Goal: Task Accomplishment & Management: Use online tool/utility

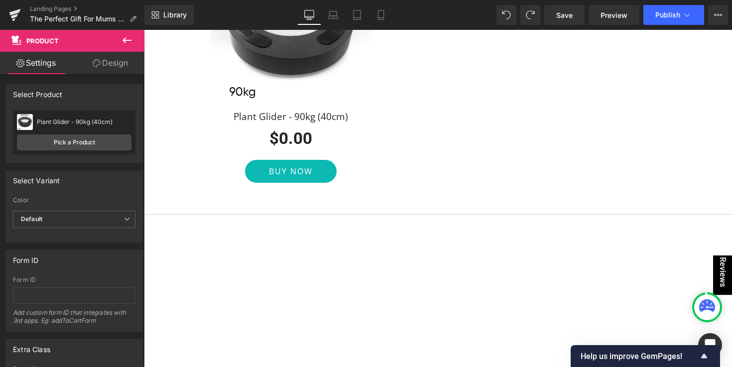
scroll to position [1319, 0]
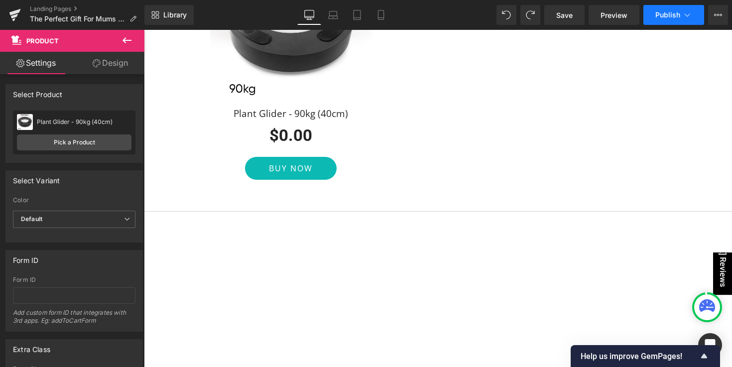
click at [656, 18] on span "Publish" at bounding box center [667, 15] width 25 height 8
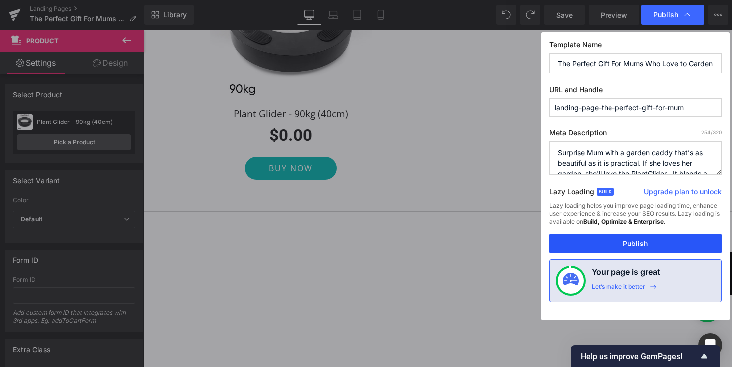
click at [642, 245] on button "Publish" at bounding box center [635, 243] width 172 height 20
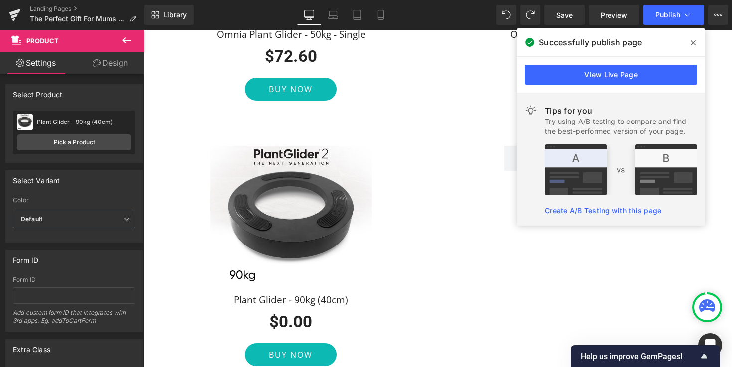
scroll to position [1130, 0]
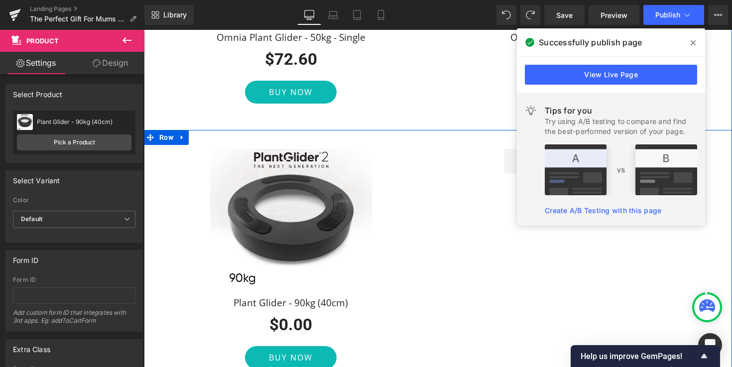
click at [408, 189] on div "Sale Off (P) Image Plant Glider - 90kg (40cm) (P) Title $0.00 $0 (P) Price Buy …" at bounding box center [291, 259] width 294 height 220
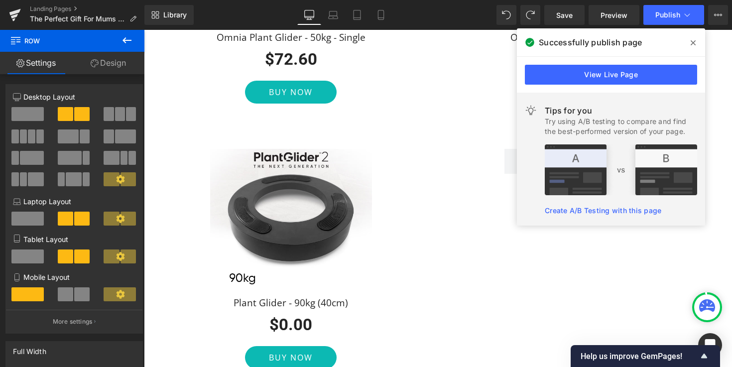
click at [694, 37] on span at bounding box center [693, 43] width 16 height 16
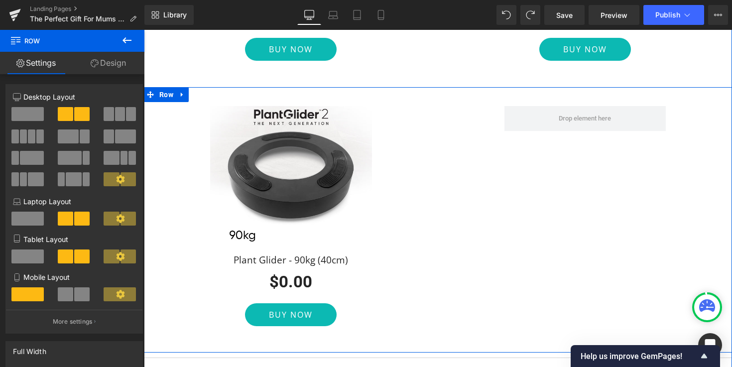
scroll to position [1162, 0]
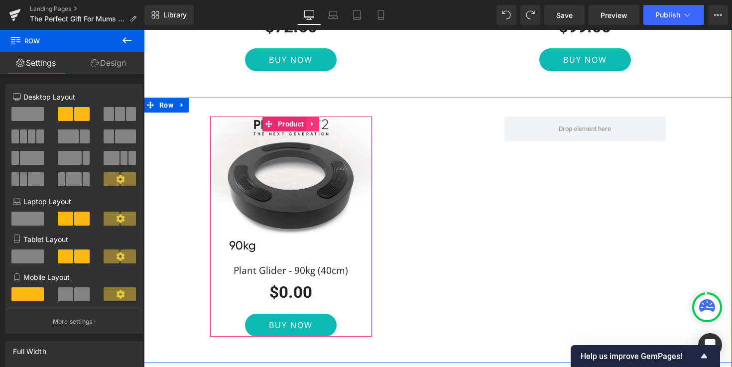
click at [311, 124] on icon at bounding box center [312, 123] width 7 height 7
click at [319, 124] on icon at bounding box center [319, 123] width 7 height 7
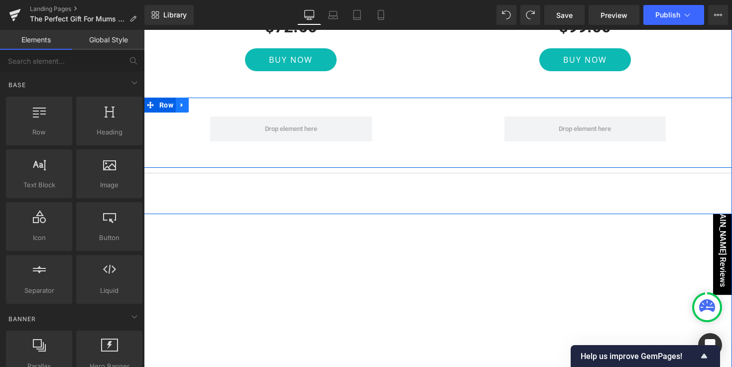
click at [181, 106] on icon at bounding box center [182, 105] width 2 height 4
click at [208, 106] on icon at bounding box center [208, 105] width 7 height 7
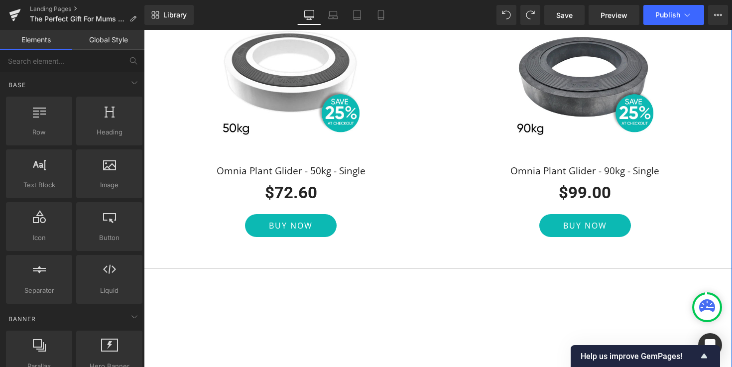
scroll to position [998, 0]
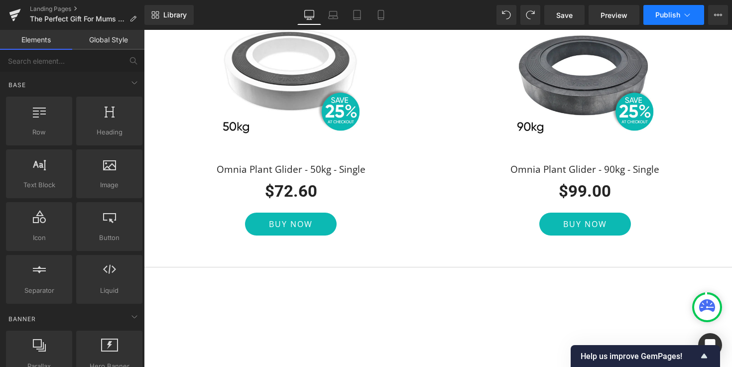
click at [667, 18] on span "Publish" at bounding box center [667, 15] width 25 height 8
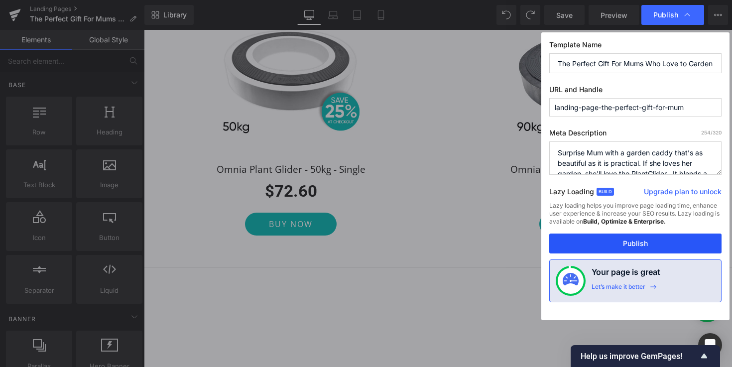
click at [622, 241] on button "Publish" at bounding box center [635, 243] width 172 height 20
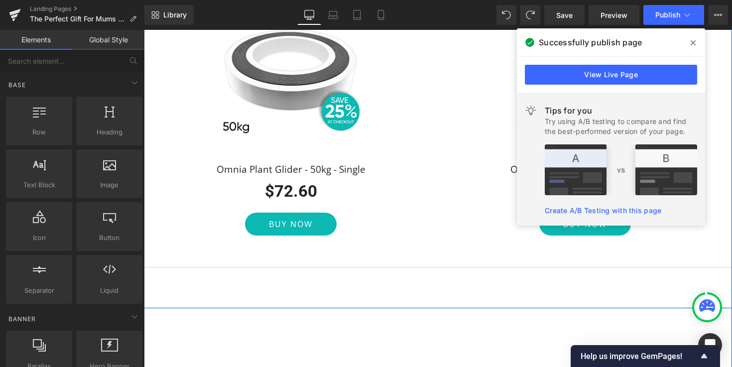
click at [717, 248] on div "Sale Off (P) Image Omnia Plant Glider - 50kg - Single (P) Title $72.60 $0 (P) P…" at bounding box center [438, 128] width 588 height 265
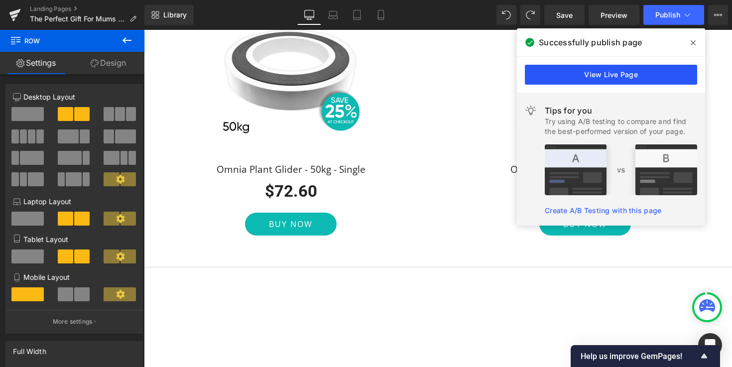
click at [613, 71] on link "View Live Page" at bounding box center [611, 75] width 172 height 20
